Goal: Information Seeking & Learning: Find specific fact

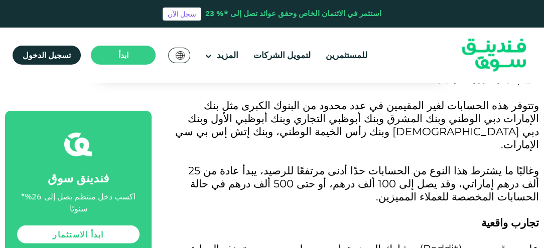
scroll to position [771, 0]
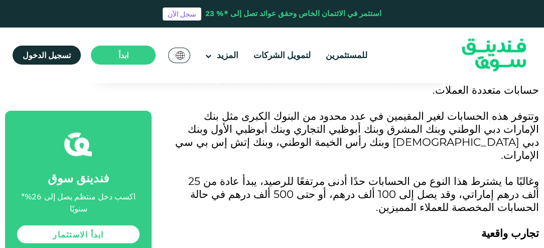
drag, startPoint x: 504, startPoint y: 236, endPoint x: 521, endPoint y: 236, distance: 16.1
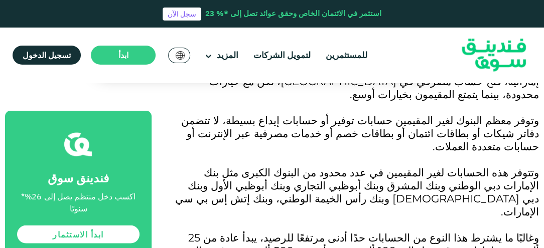
scroll to position [698, 0]
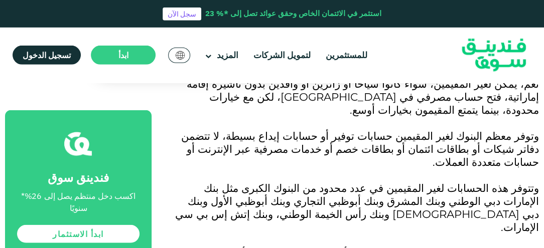
click at [499, 182] on span "وتتوفر هذه الحسابات لغير المقيمين في عدد محدود من البنوك الكبرى مثل بنك الإمارا…" at bounding box center [357, 208] width 364 height 52
click at [439, 182] on span "وتتوفر هذه الحسابات لغير المقيمين في عدد محدود من البنوك الكبرى مثل بنك الإمارا…" at bounding box center [357, 208] width 364 height 52
click at [508, 182] on span "وتتوفر هذه الحسابات لغير المقيمين في عدد محدود من البنوك الكبرى مثل بنك الإمارا…" at bounding box center [357, 208] width 364 height 52
click at [507, 182] on span "وتتوفر هذه الحسابات لغير المقيمين في عدد محدود من البنوك الكبرى مثل بنك الإمارا…" at bounding box center [357, 208] width 364 height 52
copy span "بنك أبوظبي التجاري"
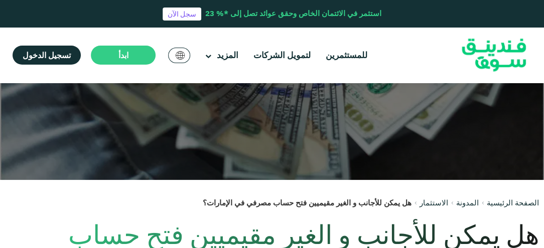
scroll to position [0, 0]
